Goal: Information Seeking & Learning: Learn about a topic

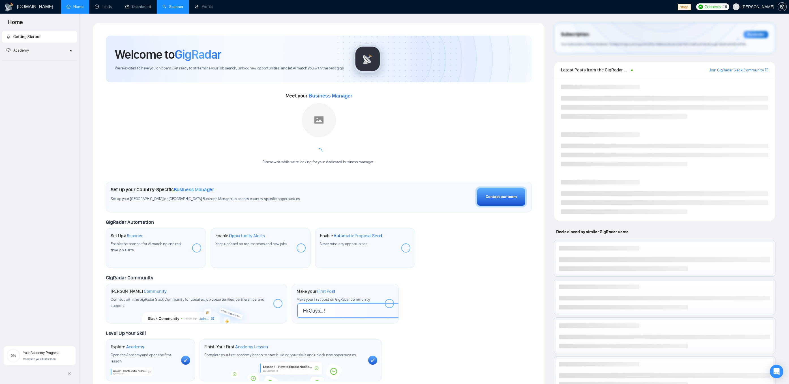
click at [168, 4] on link "Scanner" at bounding box center [173, 6] width 21 height 5
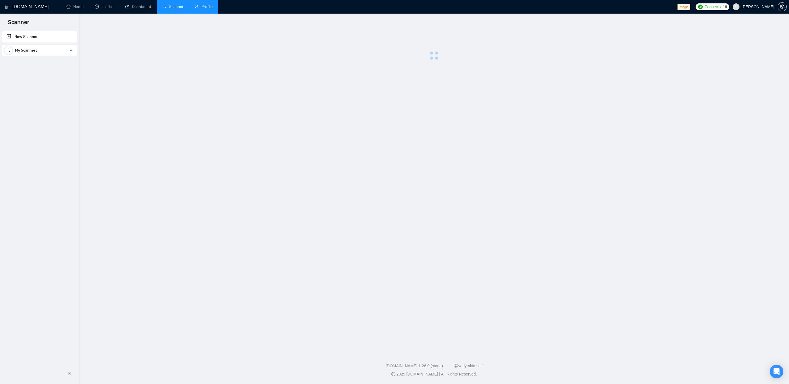
click at [201, 6] on link "Profile" at bounding box center [204, 6] width 18 height 5
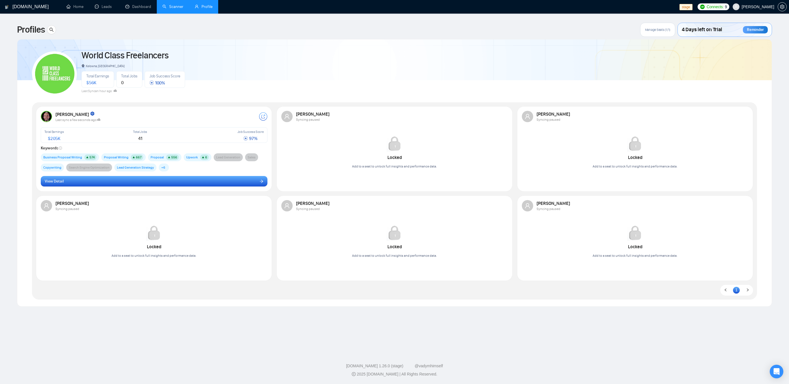
click at [141, 185] on button "View Detail" at bounding box center [154, 181] width 227 height 11
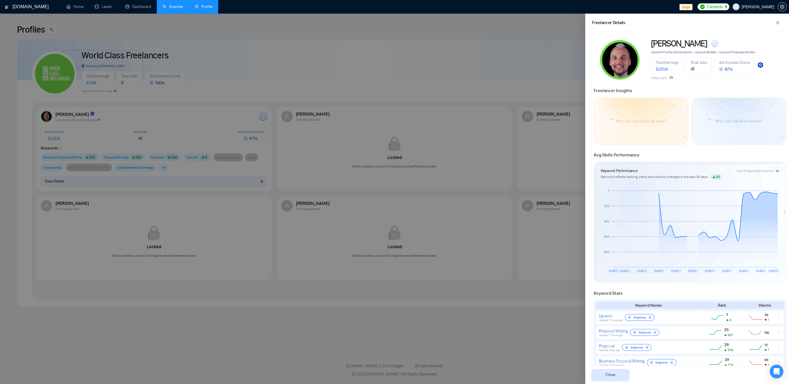
drag, startPoint x: 673, startPoint y: 105, endPoint x: 670, endPoint y: 104, distance: 3.6
click at [673, 105] on div "Why i can't see all profile views?" at bounding box center [641, 121] width 95 height 48
click at [673, 78] on icon at bounding box center [672, 77] width 4 height 3
drag, startPoint x: 659, startPoint y: 79, endPoint x: 684, endPoint y: 77, distance: 25.5
click at [684, 77] on div "Lasy sync" at bounding box center [707, 78] width 113 height 6
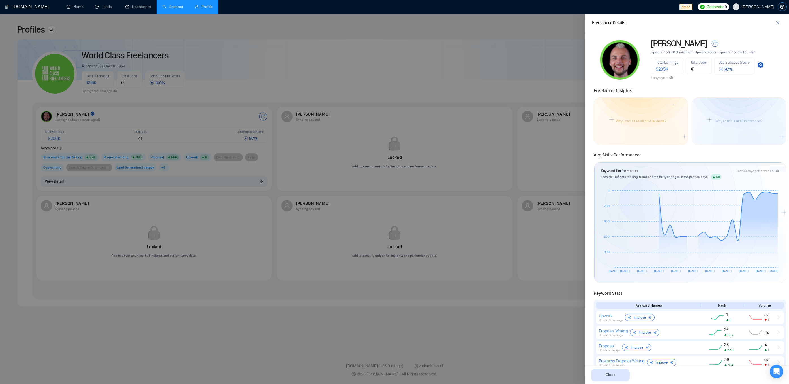
click at [785, 5] on span "setting" at bounding box center [782, 7] width 8 height 5
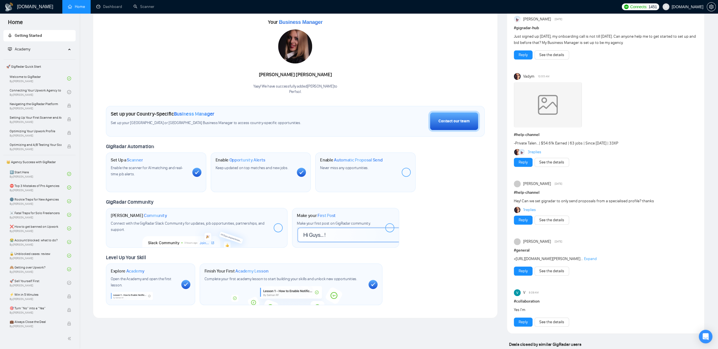
click at [30, 37] on span "Getting Started" at bounding box center [28, 35] width 27 height 5
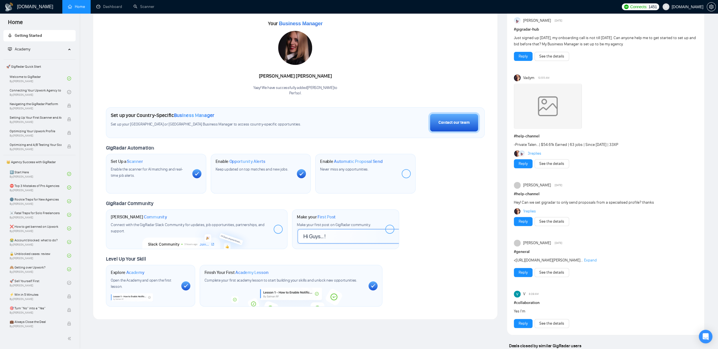
click at [84, 4] on link "Home" at bounding box center [76, 6] width 17 height 5
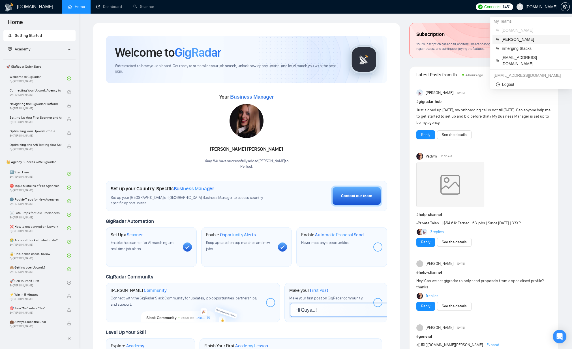
click at [525, 41] on span "[PERSON_NAME]" at bounding box center [534, 39] width 65 height 6
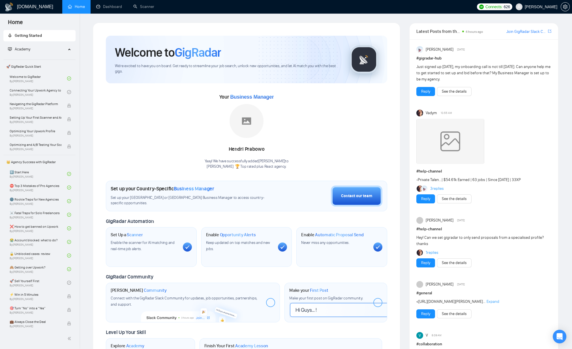
click at [24, 51] on span "Academy" at bounding box center [37, 49] width 58 height 11
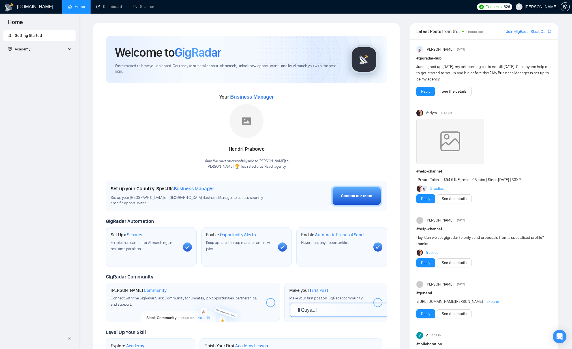
click at [45, 52] on span "Academy" at bounding box center [37, 49] width 58 height 11
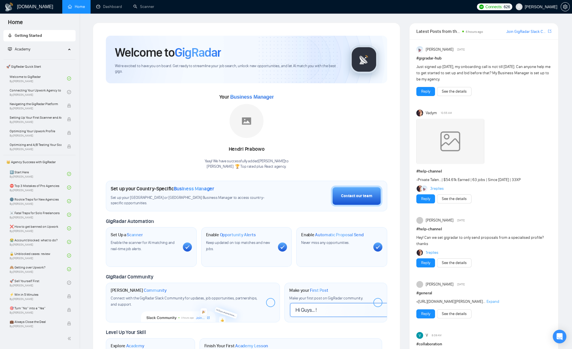
drag, startPoint x: 55, startPoint y: 43, endPoint x: 50, endPoint y: 61, distance: 18.5
click at [55, 44] on span "Academy" at bounding box center [37, 49] width 58 height 11
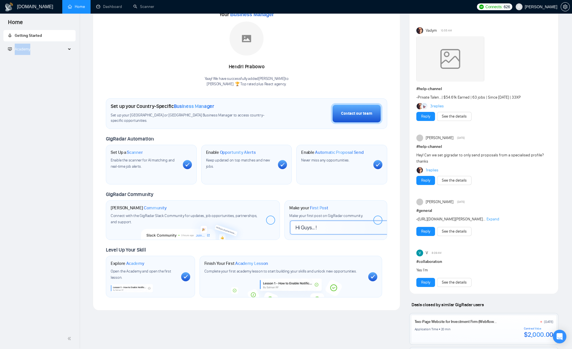
drag, startPoint x: 53, startPoint y: 49, endPoint x: 54, endPoint y: 59, distance: 9.7
click at [53, 49] on span "Academy" at bounding box center [37, 49] width 58 height 11
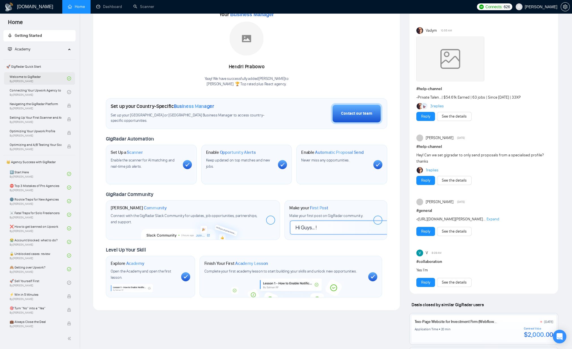
drag, startPoint x: 37, startPoint y: 80, endPoint x: 43, endPoint y: 78, distance: 6.5
click at [37, 80] on link "Welcome to GigRadar By [PERSON_NAME]" at bounding box center [38, 78] width 57 height 12
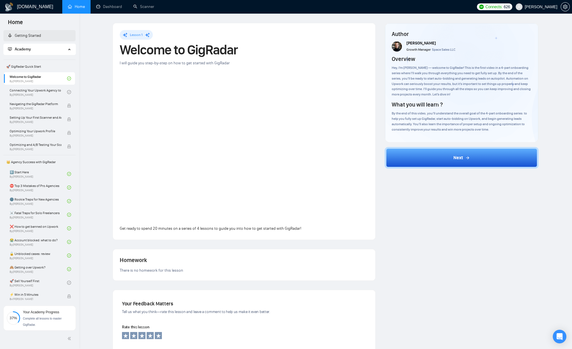
click at [36, 35] on link "Getting Started" at bounding box center [24, 35] width 33 height 5
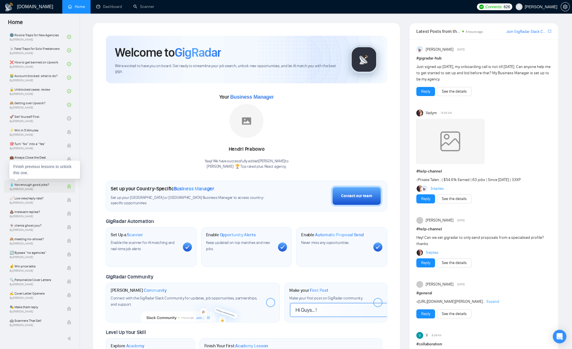
click at [41, 187] on span "By [PERSON_NAME]" at bounding box center [36, 188] width 52 height 3
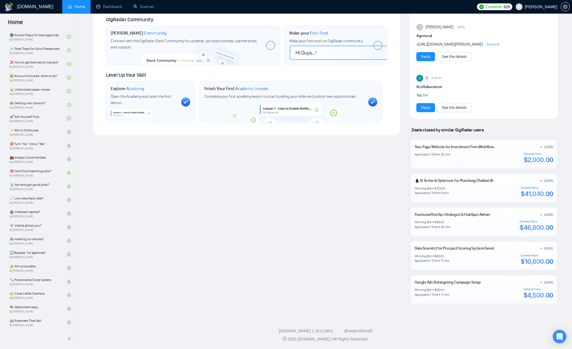
click at [146, 283] on div "Welcome to GigRadar We're excited to have you on board. Get ready to streamline…" at bounding box center [246, 36] width 317 height 540
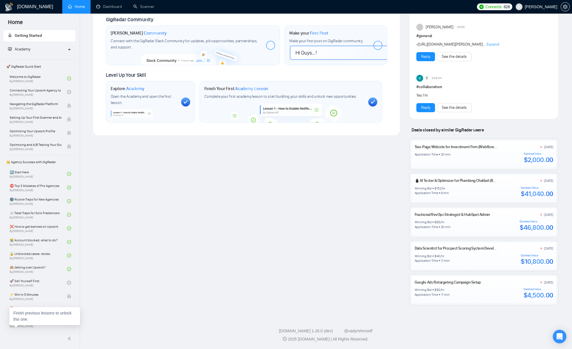
scroll to position [164, 0]
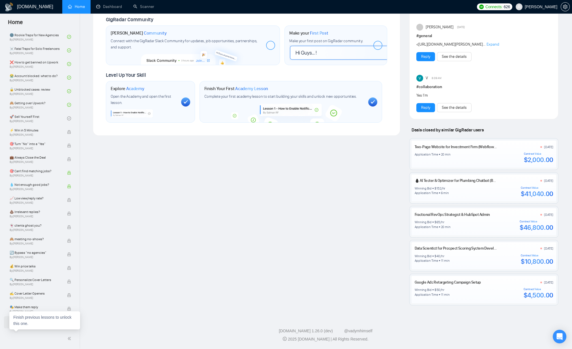
click at [35, 319] on span "🤖 Scanners That Sell" at bounding box center [36, 321] width 52 height 6
click at [51, 115] on link "🚀 Sell Yourself First By [PERSON_NAME]" at bounding box center [38, 118] width 57 height 12
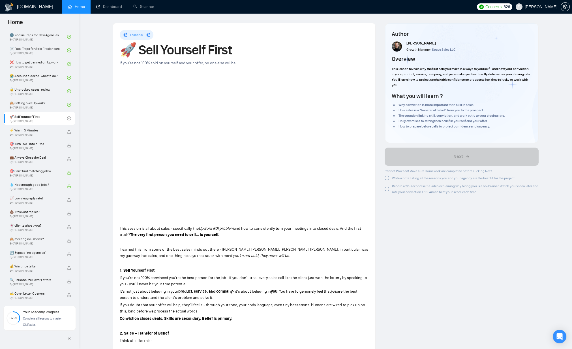
click at [388, 178] on div at bounding box center [387, 178] width 5 height 5
click at [388, 190] on div at bounding box center [387, 188] width 5 height 5
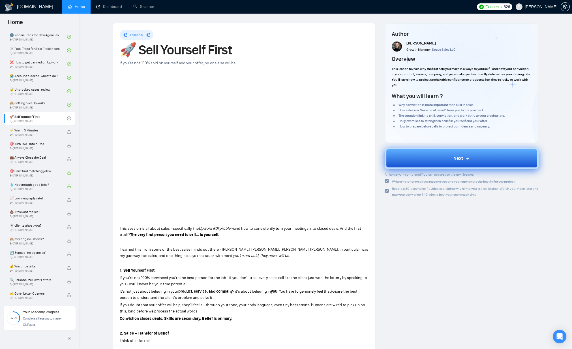
click at [462, 153] on button "Next" at bounding box center [462, 159] width 154 height 22
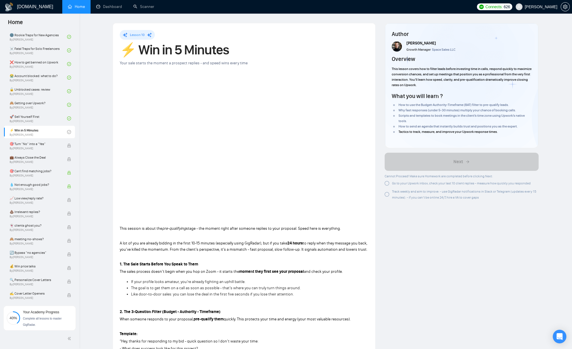
click at [398, 182] on span "Go to your Upwork inbox, check your last 10 client replies - measure how quickl…" at bounding box center [461, 183] width 139 height 4
click at [397, 192] on span "Track weekly and aim to improve: - use GigRadar notifications in Slack or Teleg…" at bounding box center [464, 194] width 144 height 10
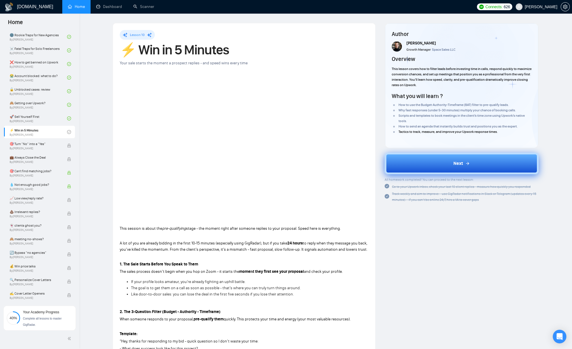
click at [435, 161] on button "Next" at bounding box center [462, 164] width 154 height 22
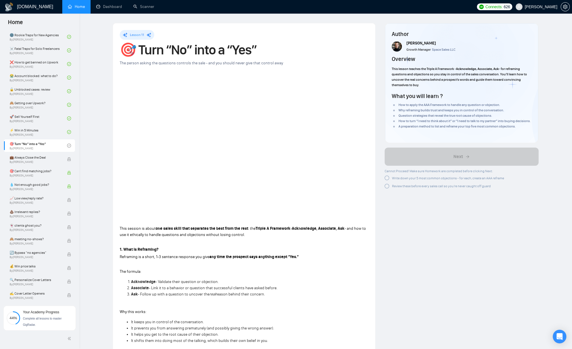
drag, startPoint x: 398, startPoint y: 182, endPoint x: 397, endPoint y: 189, distance: 6.9
click at [398, 180] on span "Write down your 5 most common objections - for each, create an AAA reframe" at bounding box center [448, 178] width 112 height 4
click at [396, 187] on span "Review these before every sales call so you’re never caught off guard" at bounding box center [441, 185] width 99 height 4
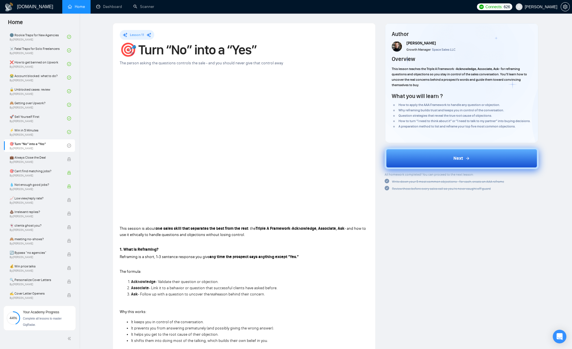
drag, startPoint x: 446, startPoint y: 161, endPoint x: 443, endPoint y: 160, distance: 2.8
click at [446, 161] on button "Next" at bounding box center [462, 159] width 154 height 22
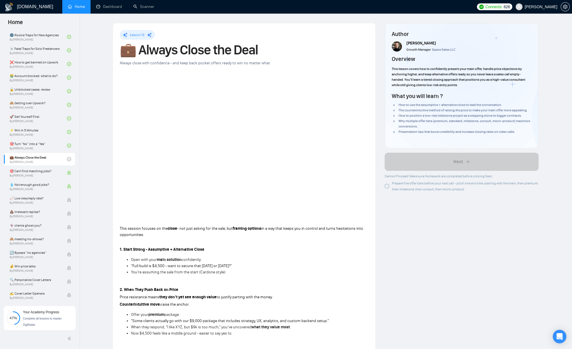
click at [398, 186] on div "Prepare five offer tiers before your next call - pitch one at a time, starting …" at bounding box center [465, 186] width 147 height 12
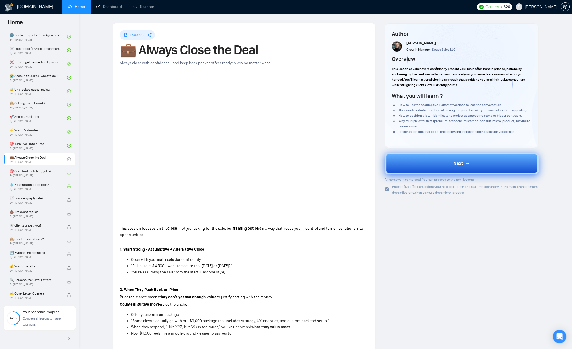
click at [464, 169] on button "Next" at bounding box center [462, 164] width 154 height 22
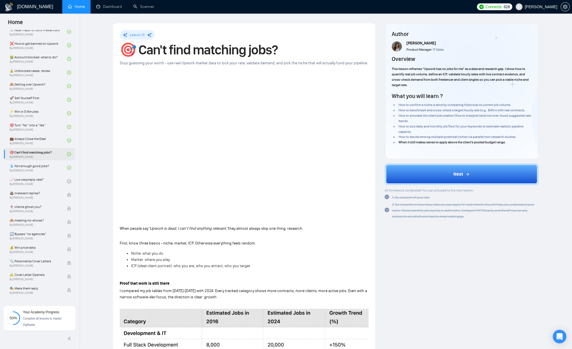
scroll to position [183, 0]
click at [39, 180] on link "📈 Low view/reply rate? By [PERSON_NAME]" at bounding box center [38, 180] width 57 height 12
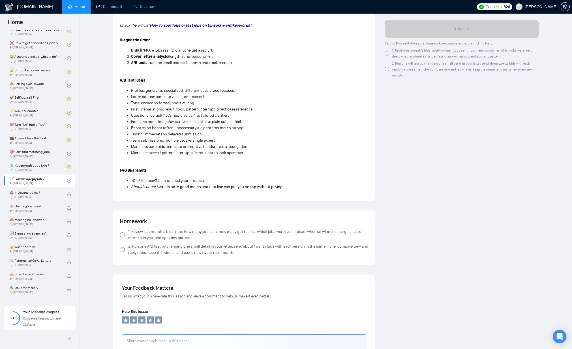
scroll to position [452, 0]
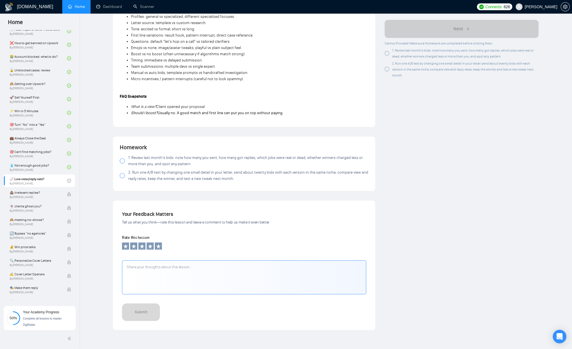
click at [139, 158] on span "1. Review last month’s bids: note how many you sent, how many got replies, whic…" at bounding box center [248, 161] width 240 height 12
click at [138, 174] on span "2. Run one A/B test by changing one small detail in your letter, send about twe…" at bounding box center [248, 175] width 240 height 12
click at [121, 175] on div at bounding box center [122, 175] width 5 height 5
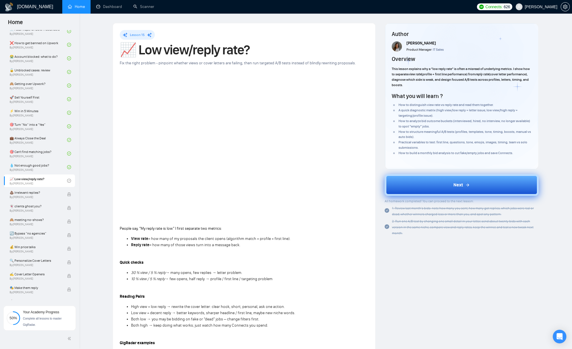
click at [457, 183] on span "Next" at bounding box center [459, 184] width 10 height 7
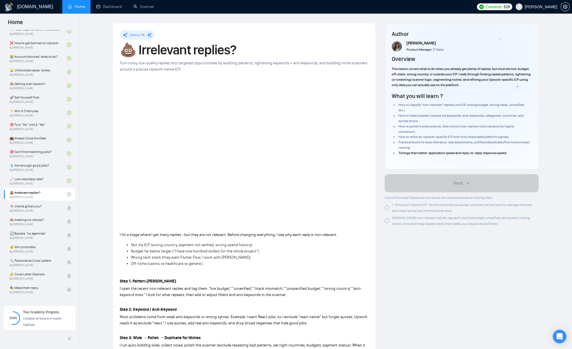
click at [407, 207] on div "1. Write your Upwork ICP: list the countries you accept, payment verified yes/n…" at bounding box center [465, 208] width 147 height 12
click at [407, 223] on span "[DOMAIN_NAME] non-relevant replies: tag each one (low budget, unverified, wrong…" at bounding box center [461, 221] width 138 height 10
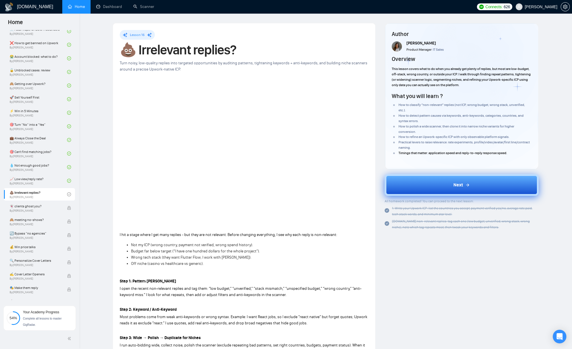
click at [452, 185] on button "Next" at bounding box center [462, 185] width 154 height 22
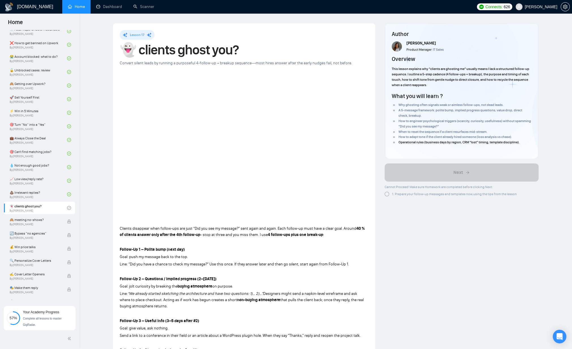
scroll to position [193, 0]
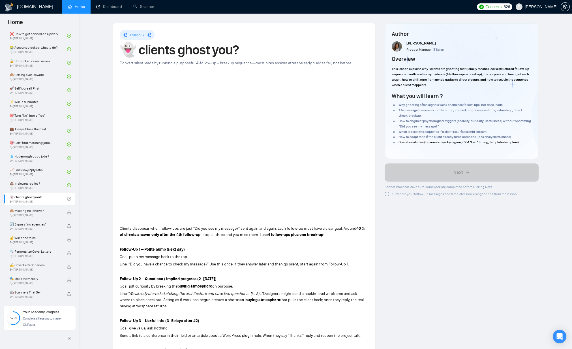
drag, startPoint x: 401, startPoint y: 191, endPoint x: 395, endPoint y: 196, distance: 7.8
click at [401, 191] on div "1. Prepare your follow-up messages and templates now, using the tips from the l…" at bounding box center [454, 194] width 125 height 6
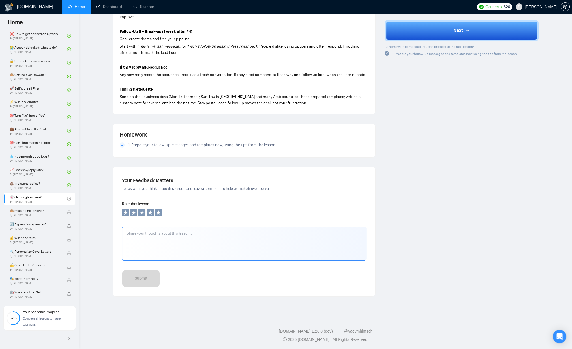
scroll to position [0, 0]
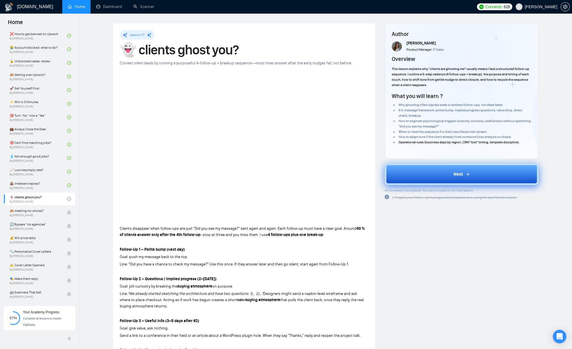
drag, startPoint x: 444, startPoint y: 174, endPoint x: 428, endPoint y: 174, distance: 15.3
click at [443, 174] on button "Next" at bounding box center [462, 174] width 154 height 22
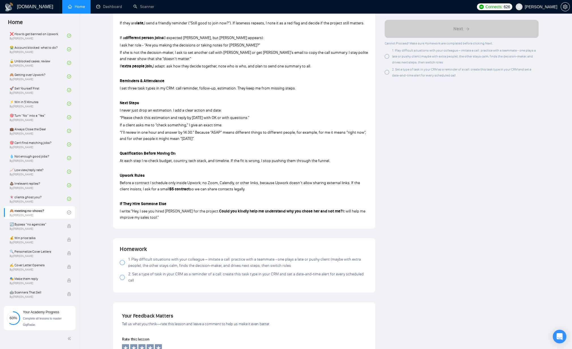
scroll to position [240, 0]
click at [174, 264] on span "1. Play difficult situations with your colleague – imitate a call: practice wit…" at bounding box center [248, 262] width 240 height 12
click at [172, 275] on span "2. Set a type of task in your CRM as a reminder of a call: create this task typ…" at bounding box center [248, 277] width 240 height 12
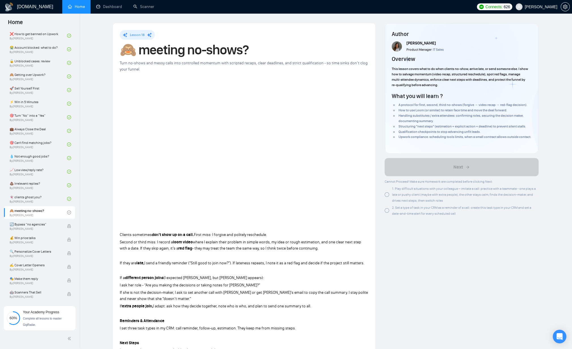
scroll to position [209, 0]
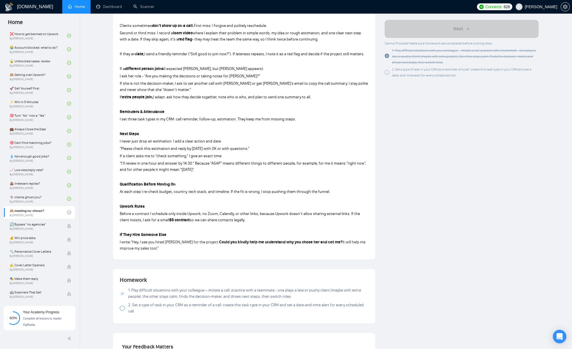
click at [435, 289] on div "Author [PERSON_NAME] Product Manager IT Sales Overview This lesson covers what …" at bounding box center [461, 143] width 163 height 658
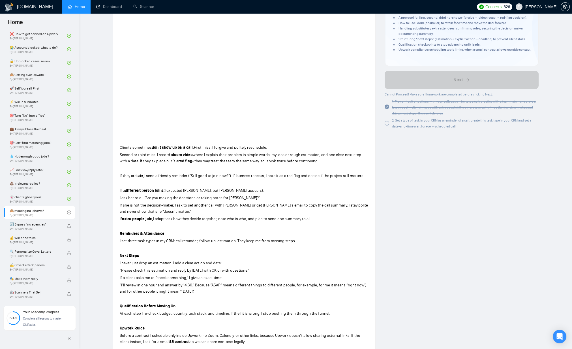
scroll to position [0, 0]
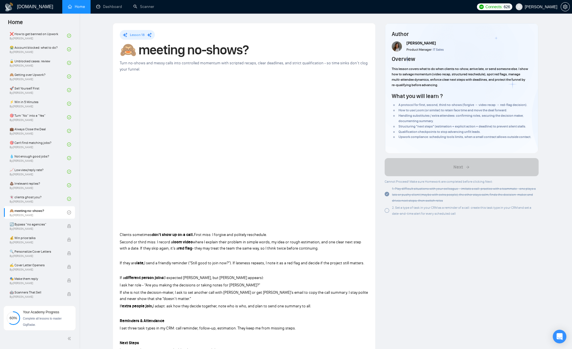
click at [420, 216] on div "2. Set a type of task in your CRM as a reminder of a call: create this task typ…" at bounding box center [465, 210] width 147 height 12
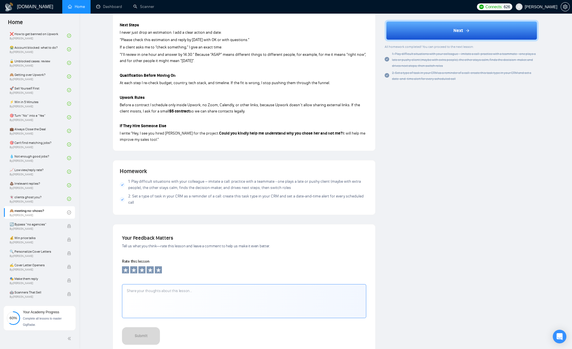
scroll to position [369, 0]
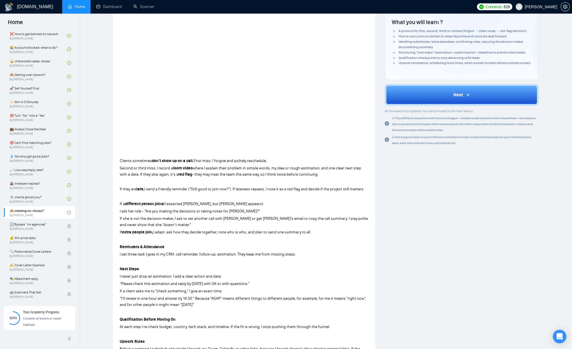
scroll to position [0, 0]
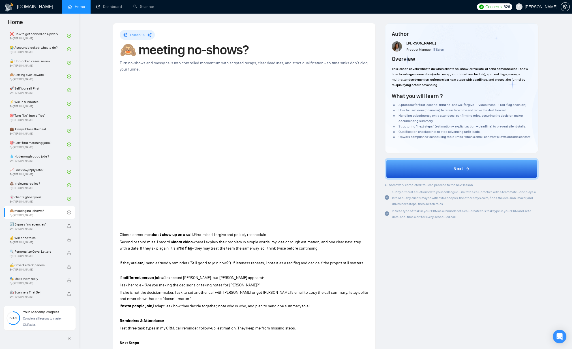
click at [451, 187] on span "All homework completed! You can proceed to the next lesson:" at bounding box center [429, 185] width 89 height 4
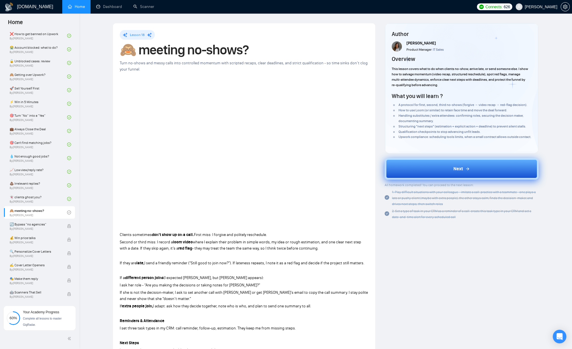
click at [462, 178] on button "Next" at bounding box center [462, 169] width 154 height 22
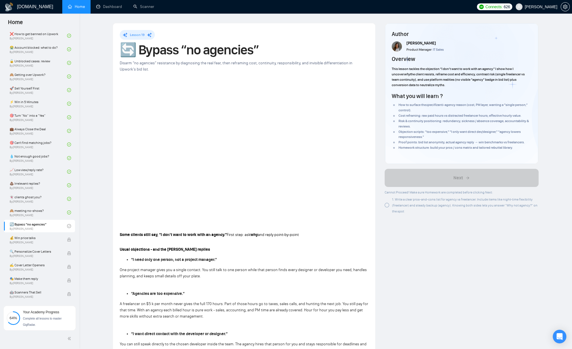
drag, startPoint x: 471, startPoint y: 240, endPoint x: 464, endPoint y: 238, distance: 7.2
click at [402, 206] on span "1. Write a clear pros-and-cons list for agency vs freelancer. Include items lik…" at bounding box center [465, 205] width 146 height 16
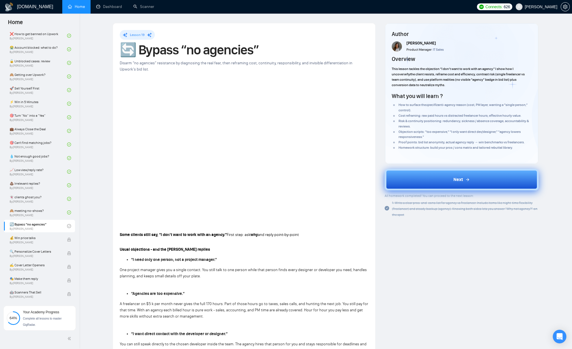
click at [470, 183] on button "Next" at bounding box center [462, 180] width 154 height 22
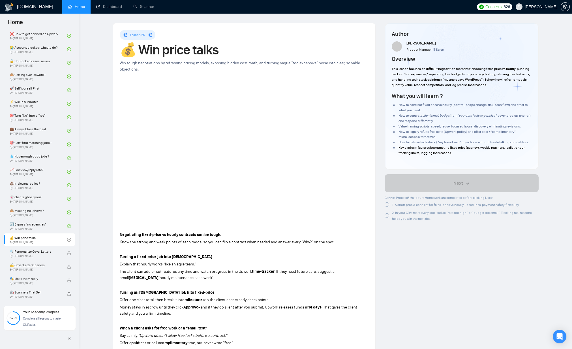
click at [404, 203] on span "1. A short pros & cons list for fixed-price vs hourly - deadlines, payment safe…" at bounding box center [456, 205] width 128 height 4
drag, startPoint x: 404, startPoint y: 214, endPoint x: 360, endPoint y: 225, distance: 45.4
click at [404, 214] on div "2. In your CRM mark every lost lead as “rate too high” or “budget too small.” T…" at bounding box center [465, 215] width 147 height 12
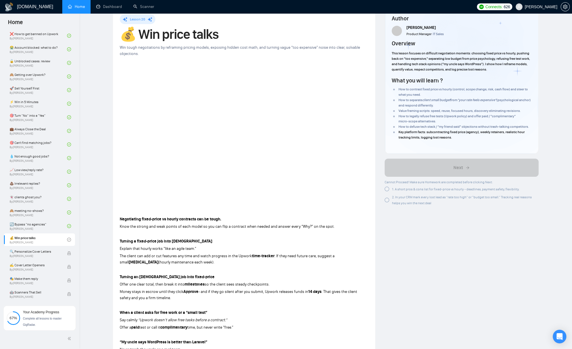
scroll to position [25, 0]
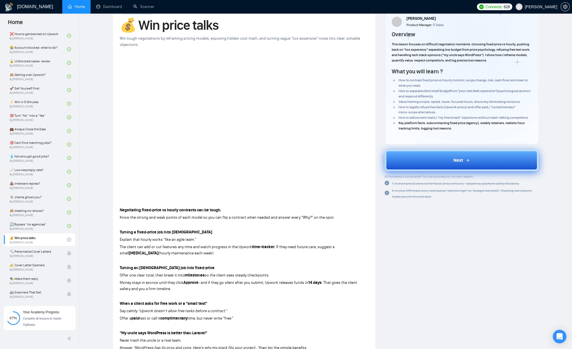
click at [462, 159] on span "Next" at bounding box center [459, 160] width 10 height 7
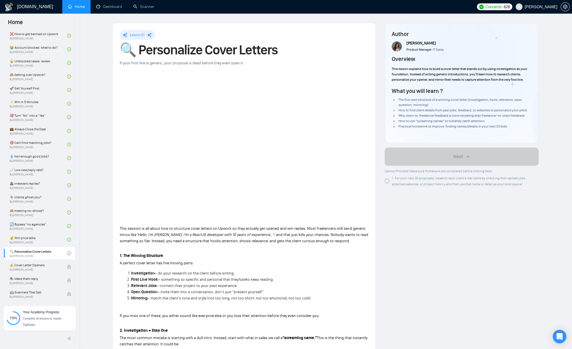
click at [416, 182] on span "1. For your next 20 proposals, research each client’s real name by checking the…" at bounding box center [459, 181] width 134 height 10
click at [394, 178] on span "1. For your next 20 proposals, research each client’s real name by checking the…" at bounding box center [459, 181] width 134 height 10
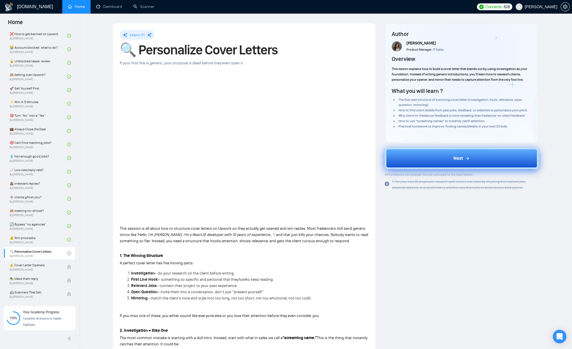
click at [473, 160] on button "Next" at bounding box center [462, 159] width 154 height 22
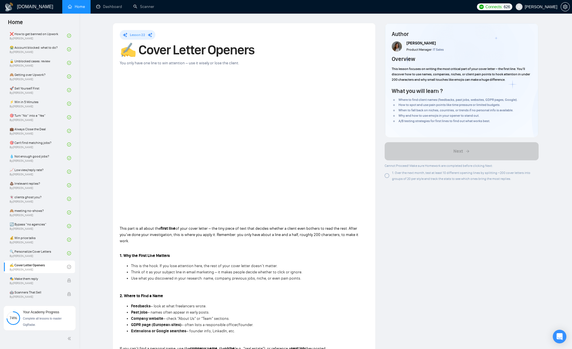
click at [408, 175] on div "1. Over the next month, test at least 10 different opening lines by splitting ~…" at bounding box center [465, 176] width 147 height 12
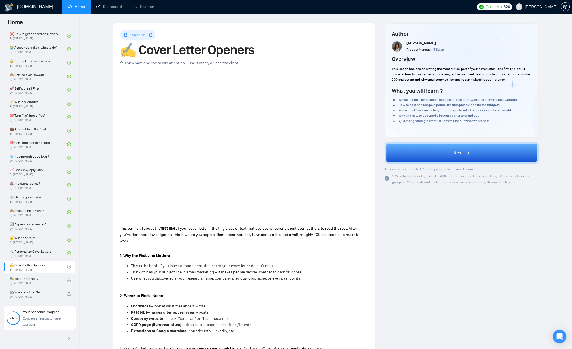
drag, startPoint x: 477, startPoint y: 154, endPoint x: 227, endPoint y: 244, distance: 265.7
click at [477, 154] on button "Next" at bounding box center [462, 153] width 154 height 22
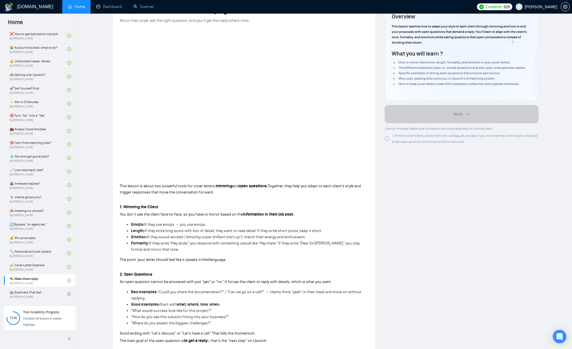
scroll to position [43, 0]
click at [465, 200] on div "Author [PERSON_NAME] Product Manager IT Sales Overview This lesson teaches how …" at bounding box center [461, 339] width 163 height 719
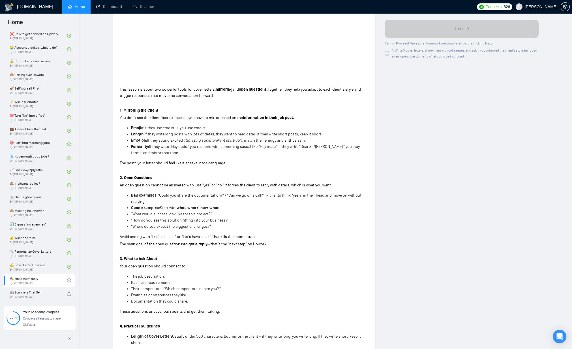
scroll to position [0, 0]
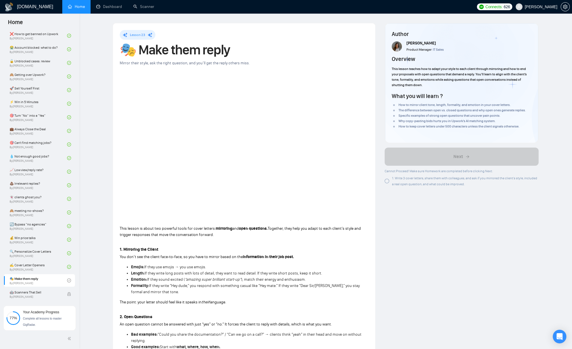
click at [397, 176] on span "1. Write 3 cover letters, share them with colleagues, and ask if you mirrored t…" at bounding box center [464, 181] width 145 height 10
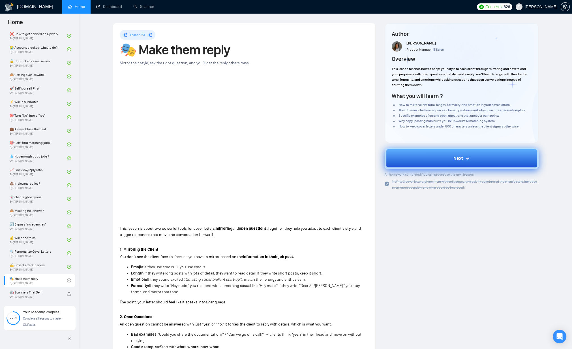
click at [431, 161] on button "Next" at bounding box center [462, 159] width 154 height 22
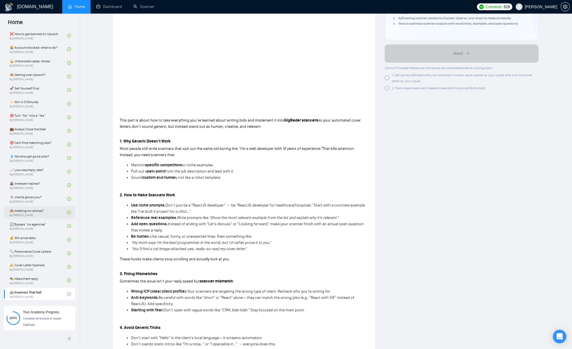
scroll to position [109, 0]
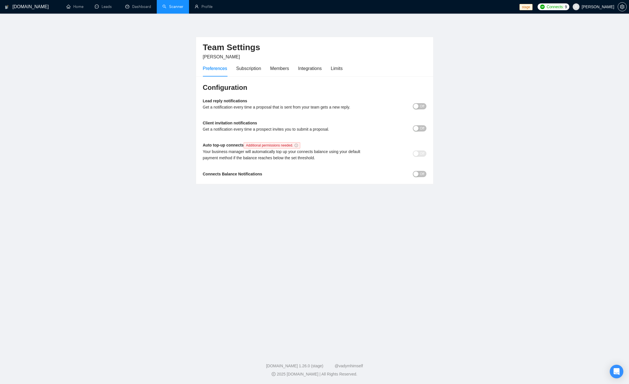
click at [172, 8] on link "Scanner" at bounding box center [173, 6] width 21 height 5
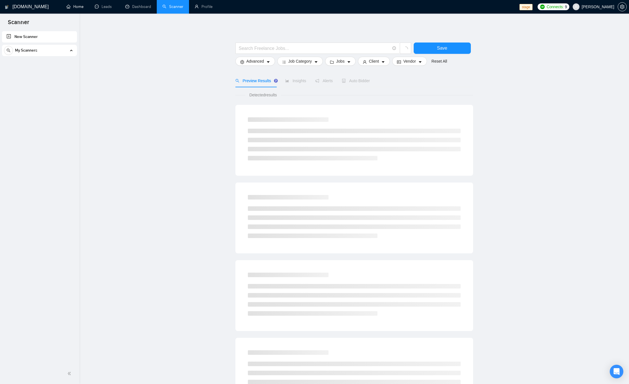
drag, startPoint x: 74, startPoint y: 8, endPoint x: 93, endPoint y: 21, distance: 23.3
click at [74, 8] on link "Home" at bounding box center [75, 6] width 17 height 5
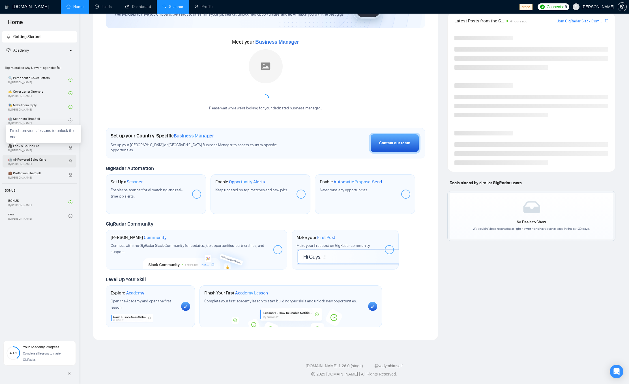
scroll to position [97, 0]
